Goal: Check status: Check status

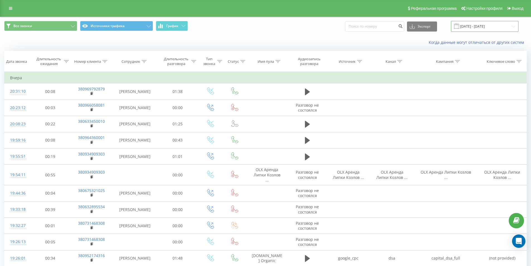
click at [483, 27] on input "[DATE] - [DATE]" at bounding box center [485, 26] width 68 height 11
click at [481, 28] on input "[DATE] - [DATE]" at bounding box center [485, 26] width 68 height 11
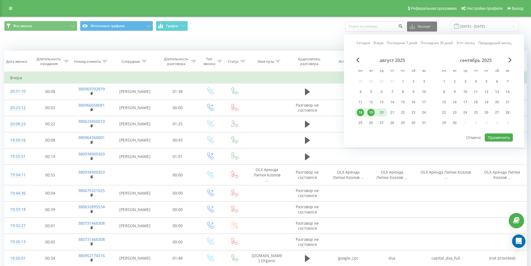
click at [383, 114] on div "20" at bounding box center [381, 112] width 7 height 7
click at [495, 133] on button "Применить" at bounding box center [499, 137] width 28 height 8
type input "20.08.2025 - 20.08.2025"
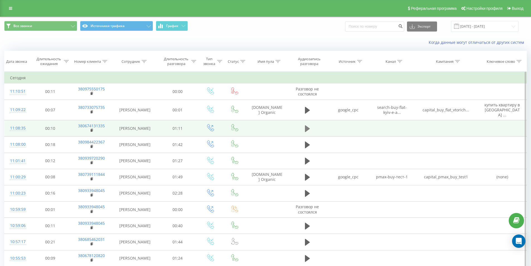
click at [306, 125] on icon at bounding box center [307, 128] width 5 height 7
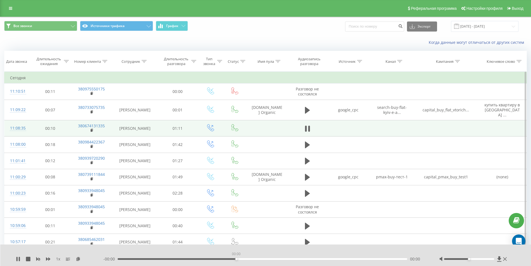
click at [236, 258] on div "00:00" at bounding box center [263, 259] width 290 height 2
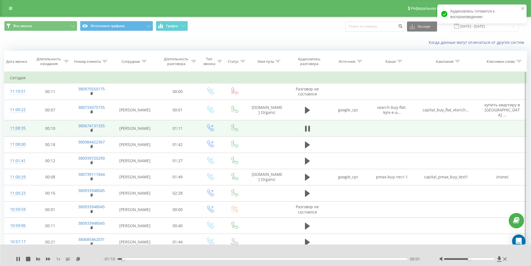
click at [225, 260] on div "- 01:10 00:01 00:01" at bounding box center [265, 259] width 322 height 6
click at [225, 258] on div "00:01" at bounding box center [263, 259] width 290 height 2
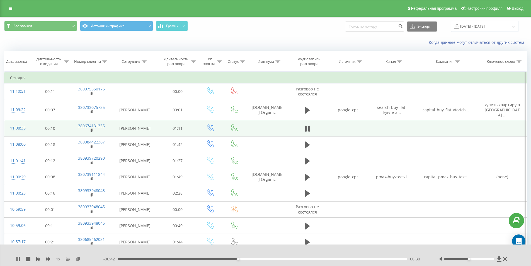
click at [247, 258] on div "00:30" at bounding box center [263, 259] width 290 height 2
click at [259, 258] on div "00:32" at bounding box center [263, 259] width 290 height 2
click at [270, 258] on div "00:35" at bounding box center [263, 259] width 290 height 2
click at [288, 260] on div "- 00:33 00:38 00:38" at bounding box center [265, 259] width 322 height 6
click at [289, 258] on div "00:39" at bounding box center [263, 259] width 290 height 2
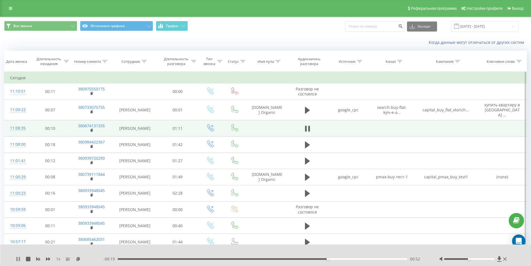
click at [18, 258] on icon at bounding box center [18, 259] width 4 height 4
